Goal: Navigation & Orientation: Find specific page/section

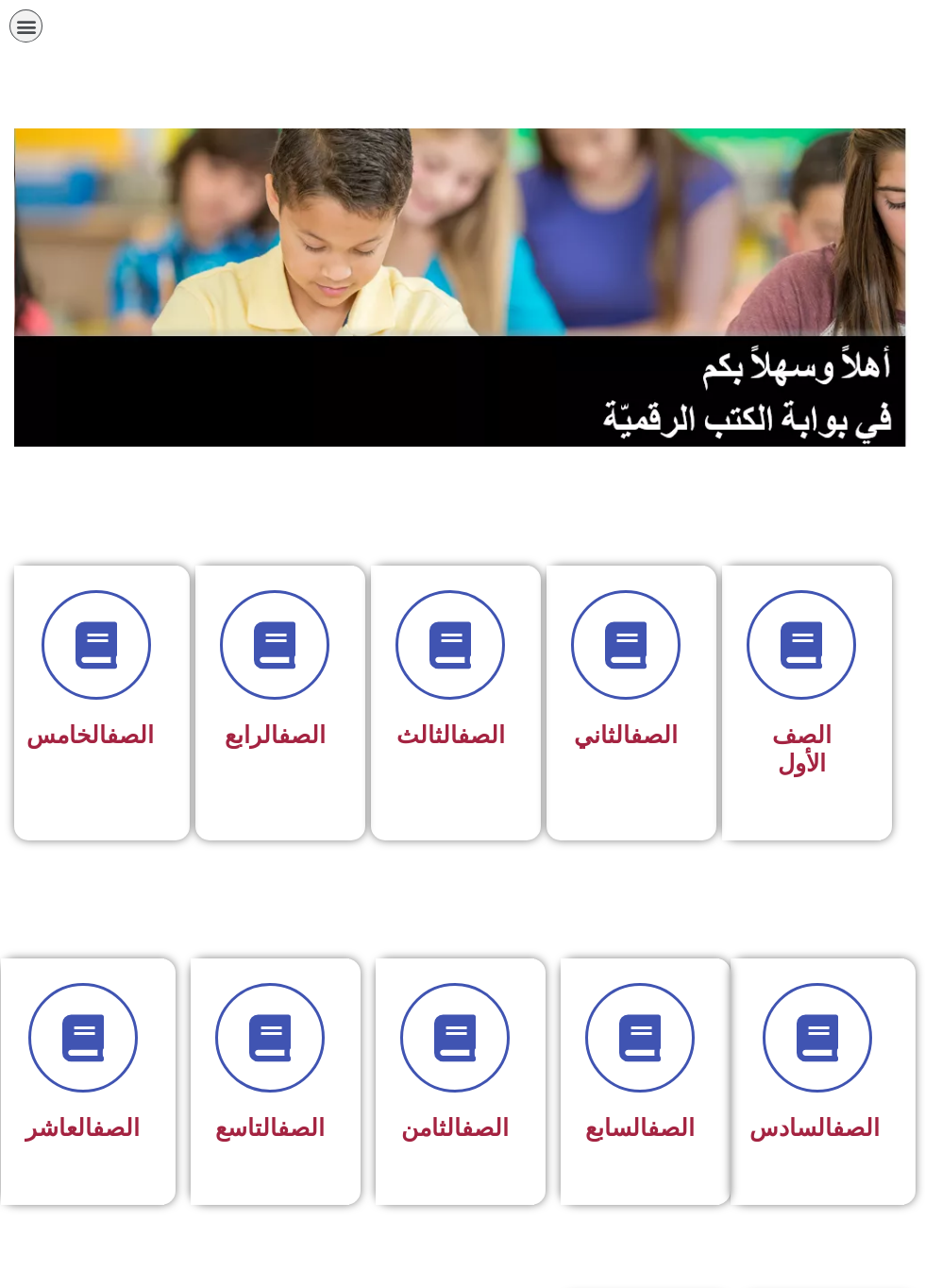
click at [301, 1079] on span at bounding box center [270, 1038] width 110 height 110
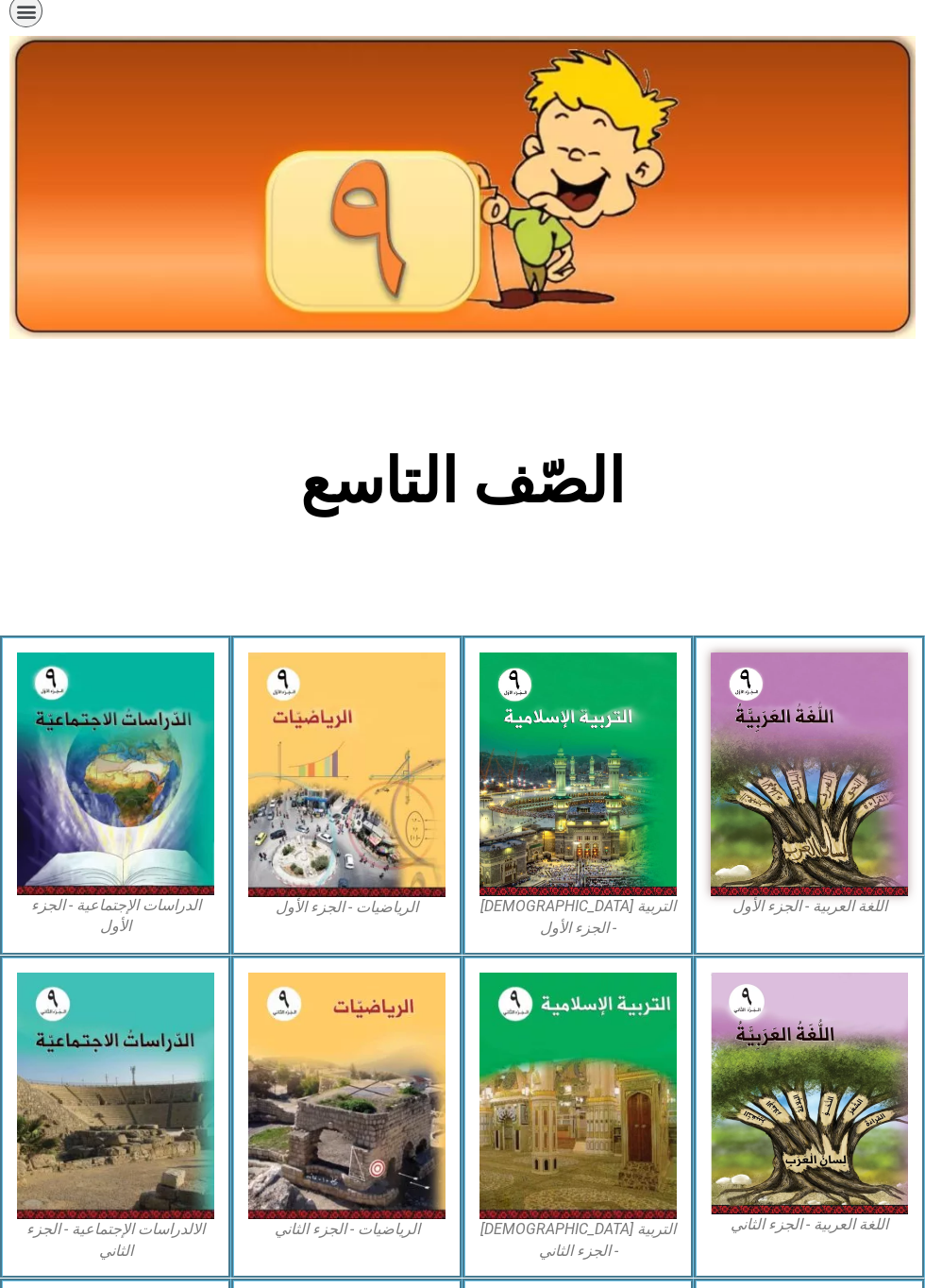
scroll to position [50, 0]
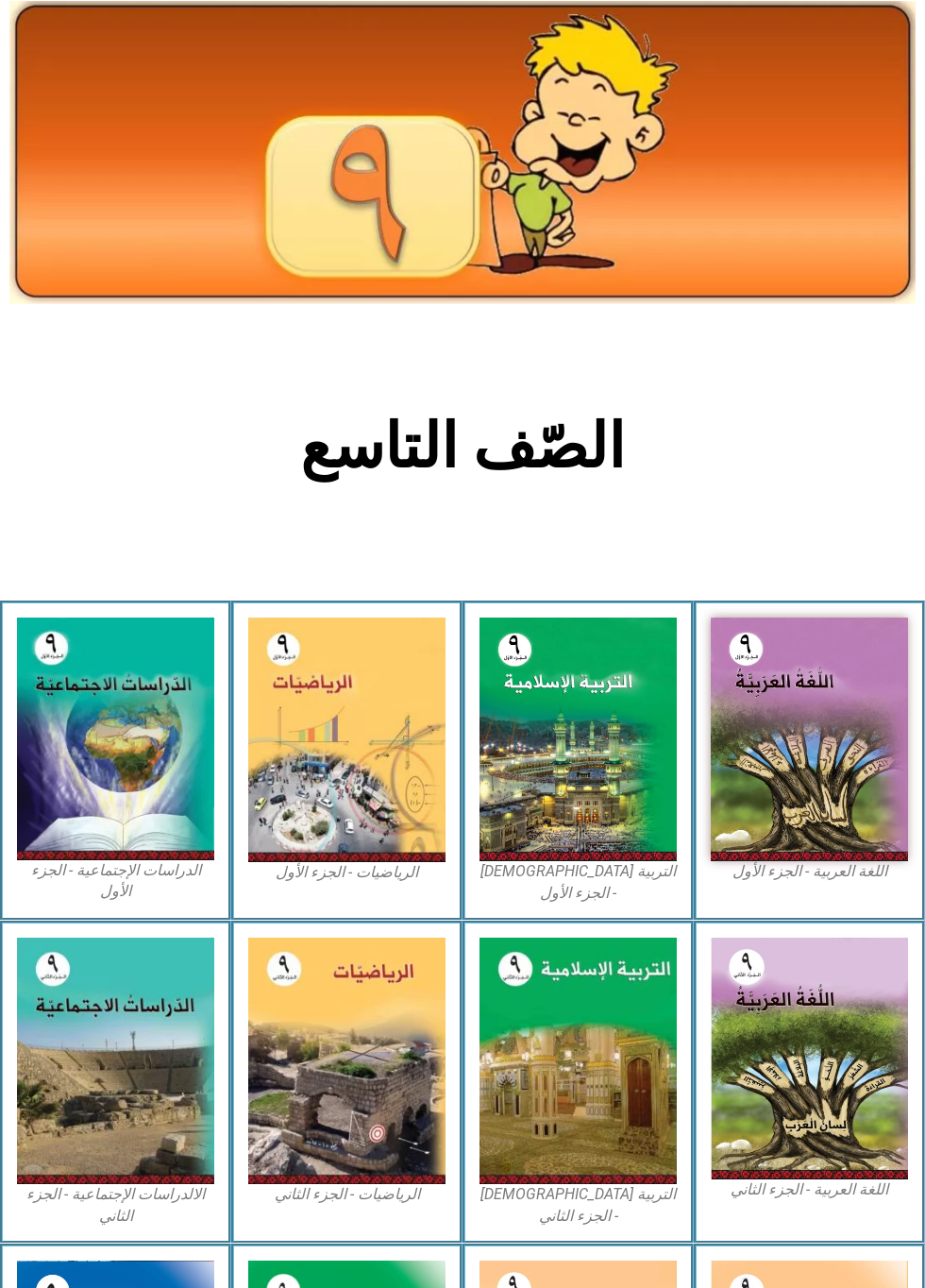
click at [323, 794] on img at bounding box center [347, 740] width 197 height 245
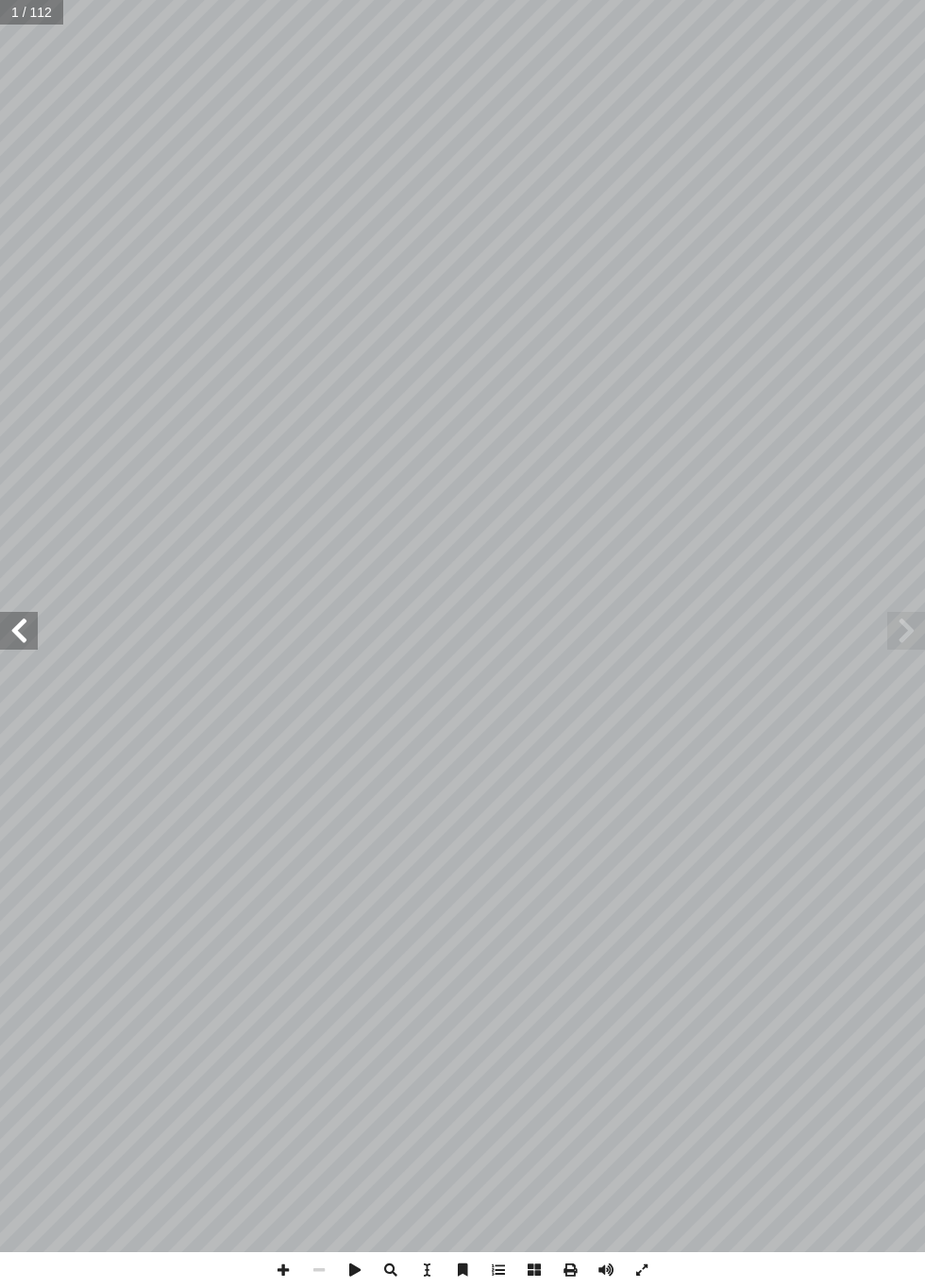
click at [11, 635] on span at bounding box center [19, 631] width 38 height 38
click at [23, 624] on span at bounding box center [19, 631] width 38 height 38
click at [31, 627] on span at bounding box center [19, 631] width 38 height 38
click at [27, 627] on span at bounding box center [19, 631] width 38 height 38
